Goal: Task Accomplishment & Management: Complete application form

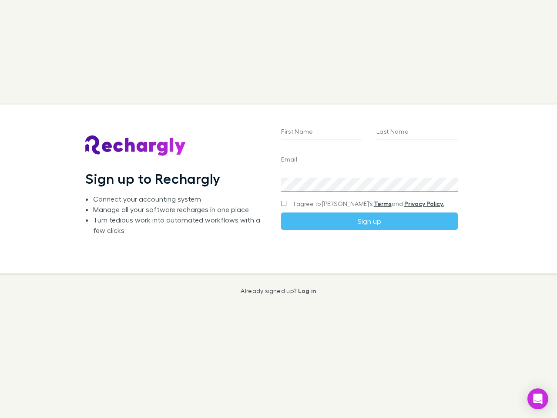
click at [279, 209] on div "First Name Last Name Email Create a password I agree to Rechargly’s Terms and P…" at bounding box center [369, 188] width 190 height 169
click at [322, 132] on input "First Name" at bounding box center [321, 132] width 81 height 14
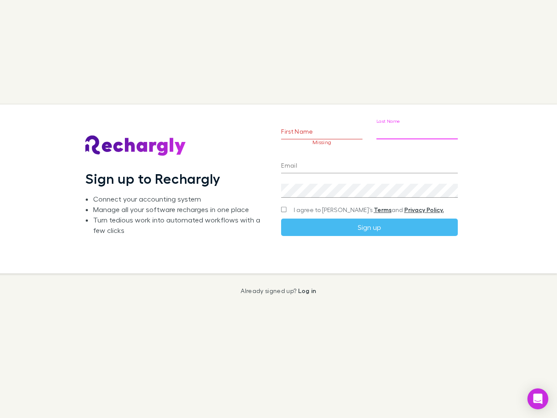
click at [417, 132] on input "Last Name" at bounding box center [416, 132] width 81 height 14
click at [369, 160] on input "Email" at bounding box center [369, 166] width 176 height 14
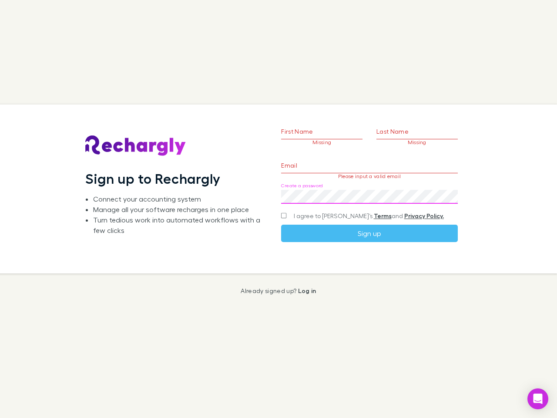
click at [369, 185] on div "Create a password" at bounding box center [369, 193] width 176 height 21
click at [352, 204] on form "First Name Missing Last Name Missing Email Please input a valid email Create a …" at bounding box center [369, 169] width 176 height 144
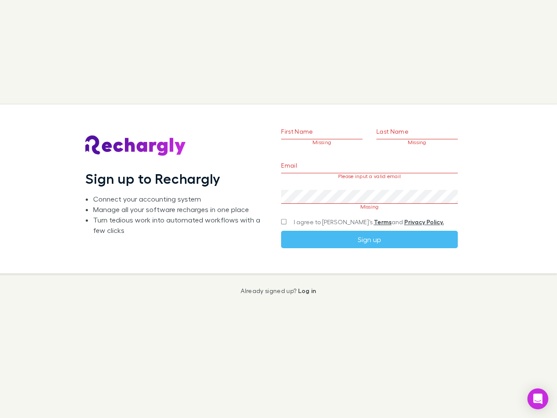
click at [374, 221] on link "Terms" at bounding box center [383, 221] width 18 height 7
click at [538, 399] on icon "Open Intercom Messenger" at bounding box center [538, 398] width 9 height 10
